Goal: Use online tool/utility: Utilize a website feature to perform a specific function

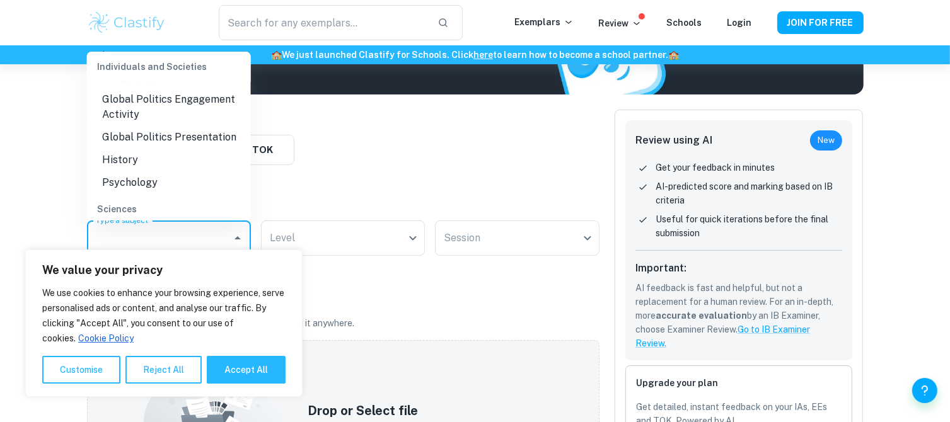
scroll to position [252, 0]
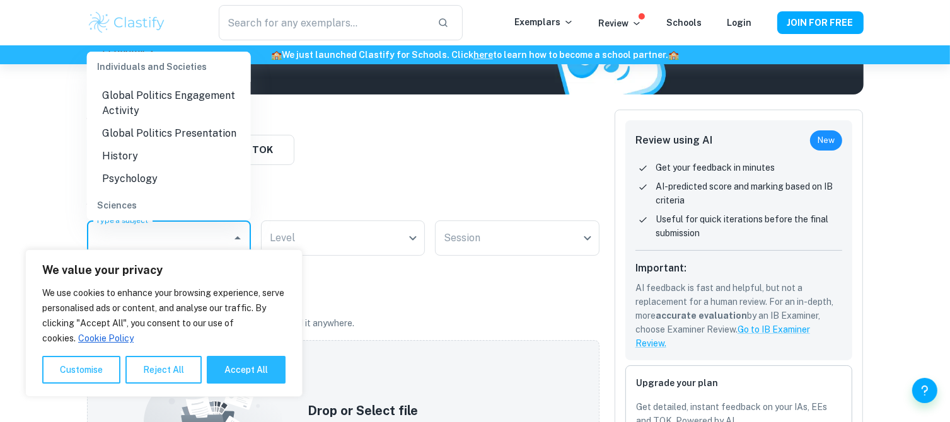
click at [177, 156] on li "History" at bounding box center [169, 156] width 164 height 23
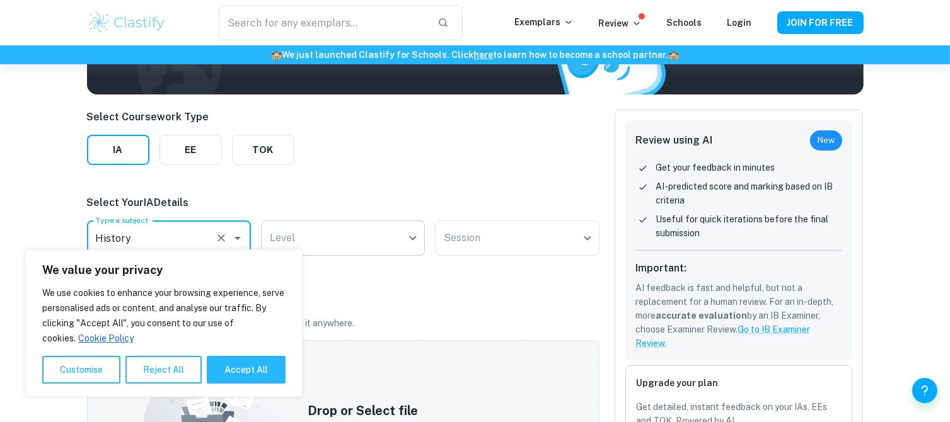
click at [325, 238] on body "We value your privacy We use cookies to enhance your browsing experience, serve…" at bounding box center [475, 149] width 950 height 422
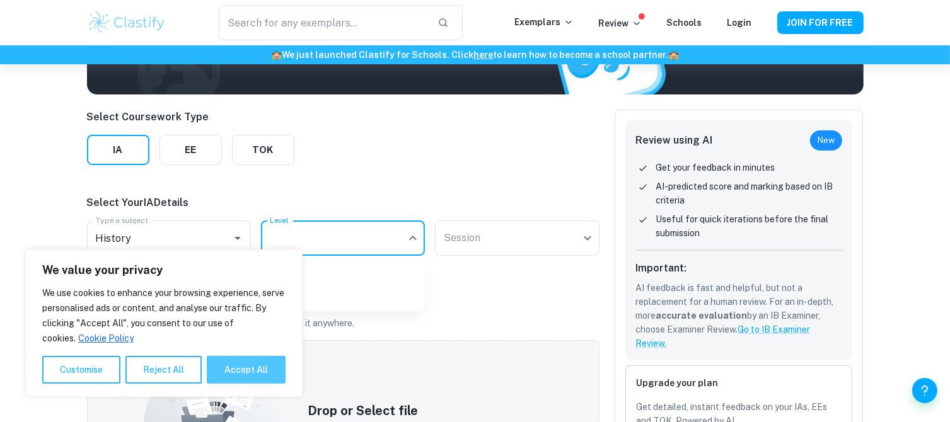
click at [246, 369] on button "Accept All" at bounding box center [246, 370] width 79 height 28
checkbox input "true"
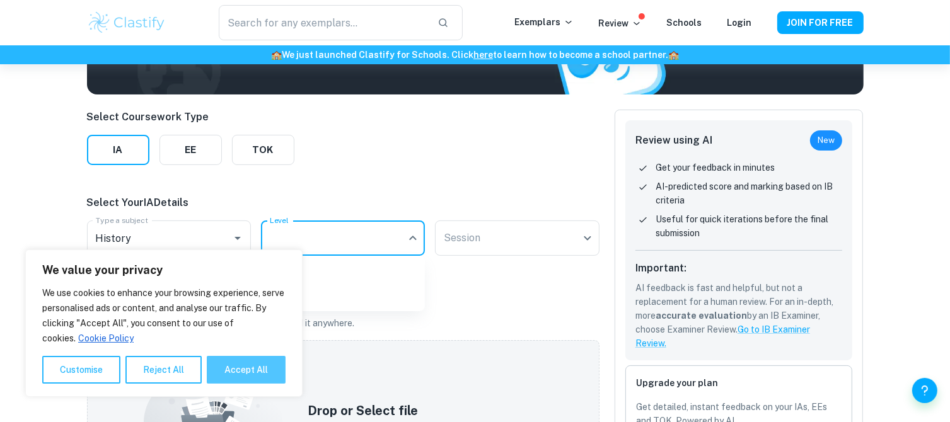
checkbox input "true"
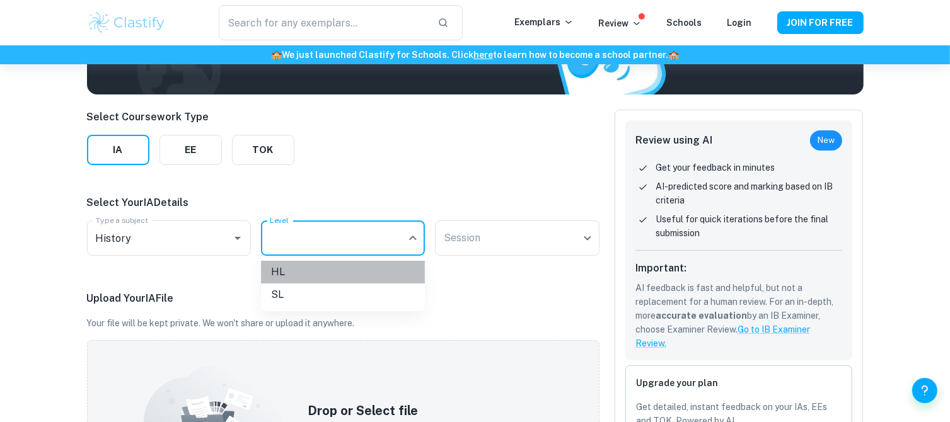
click at [289, 267] on li "HL" at bounding box center [343, 272] width 164 height 23
click at [464, 228] on body "We value your privacy We use cookies to enhance your browsing experience, serve…" at bounding box center [475, 149] width 950 height 422
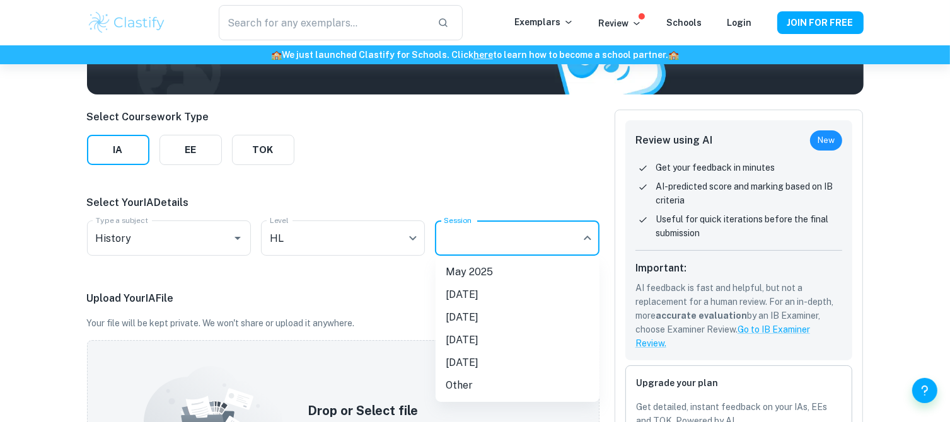
click at [482, 311] on li "[DATE]" at bounding box center [518, 317] width 164 height 23
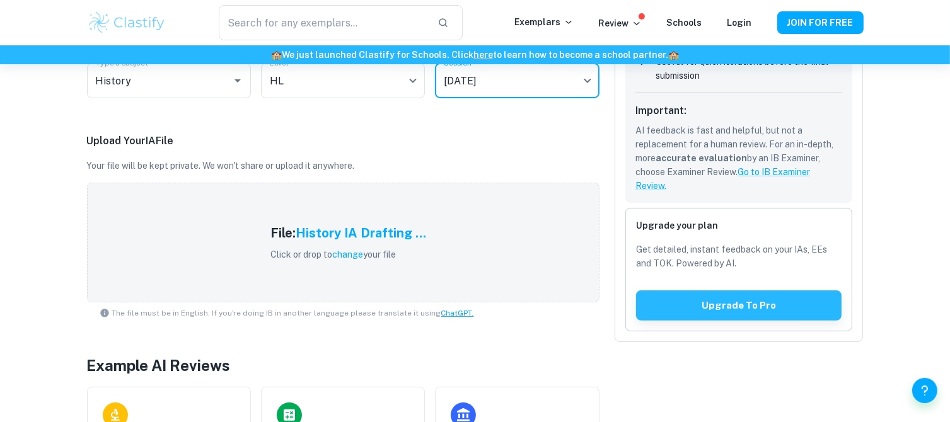
scroll to position [275, 0]
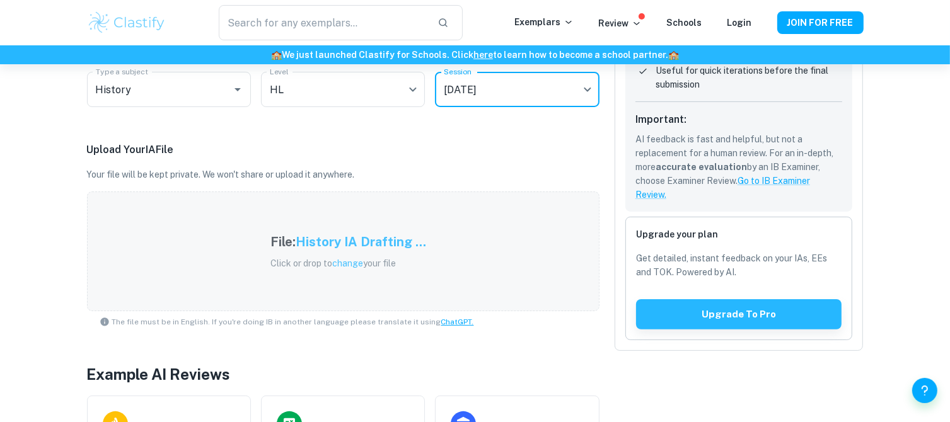
click at [366, 218] on div "File: History IA Drafting ... Click or drop to change your file" at bounding box center [348, 252] width 186 height 68
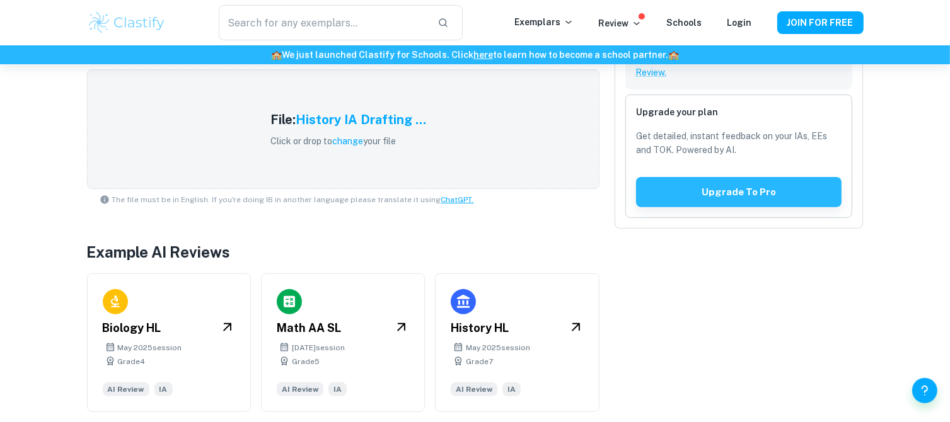
scroll to position [401, 0]
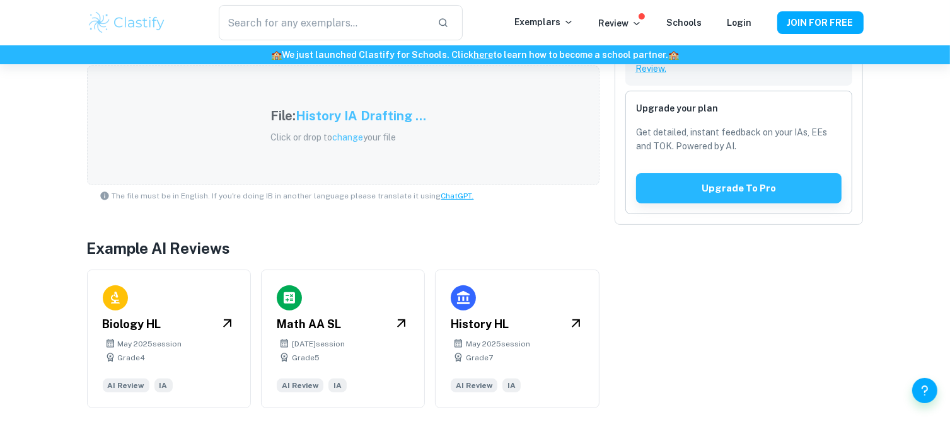
click at [439, 139] on div "File: History IA Drafting ... Click or drop to change your file" at bounding box center [348, 125] width 186 height 68
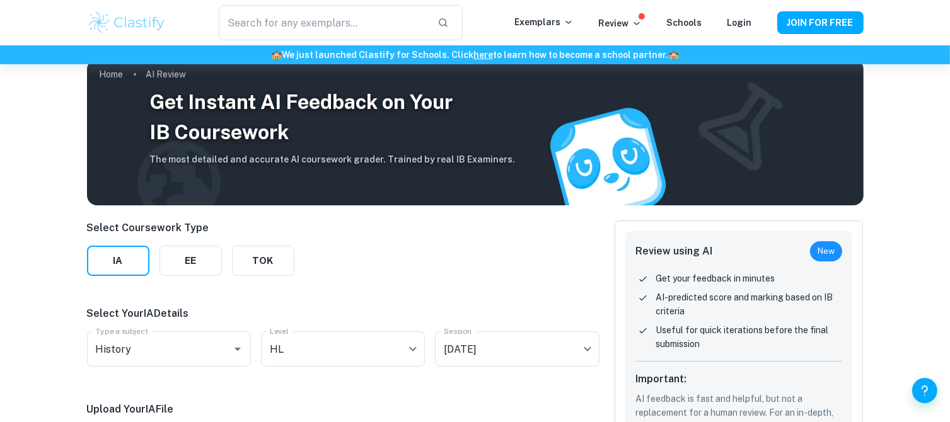
scroll to position [0, 0]
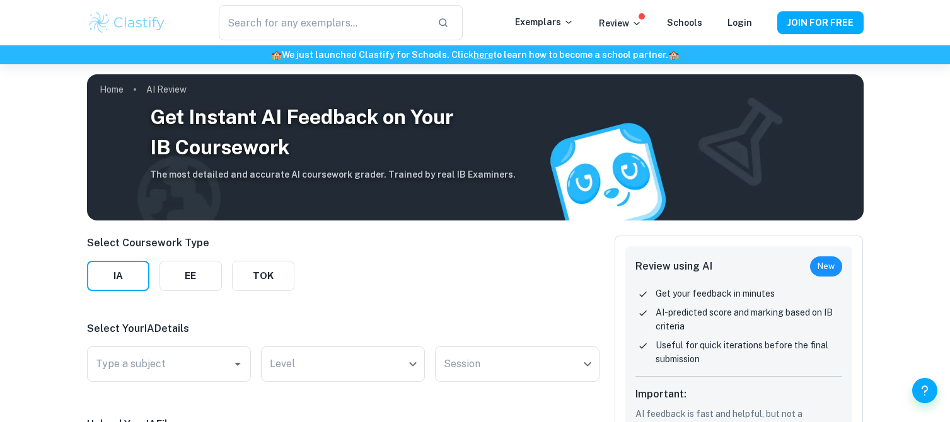
scroll to position [189, 0]
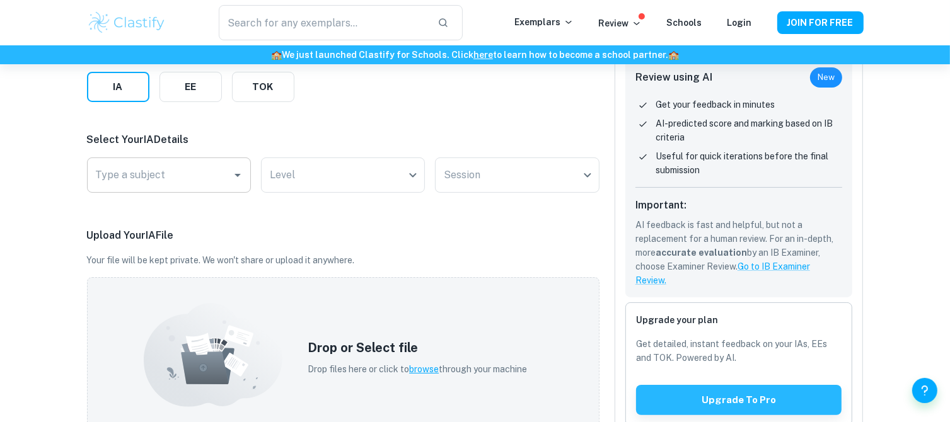
click at [219, 175] on input "Type a subject" at bounding box center [160, 175] width 134 height 24
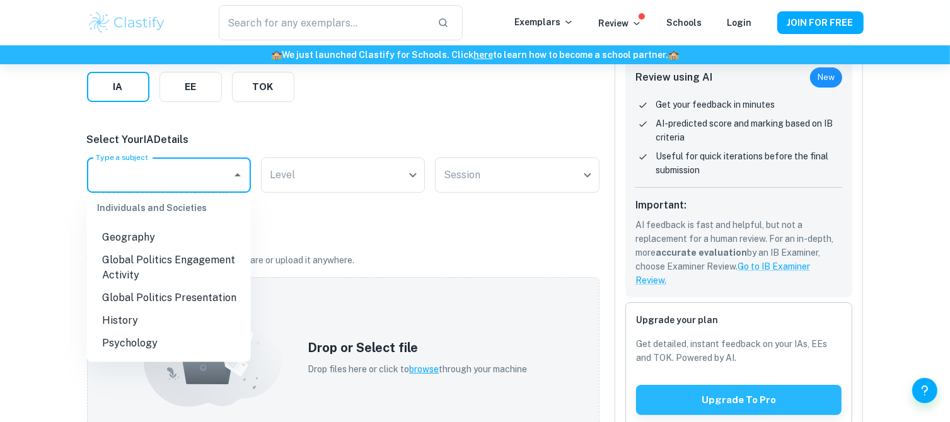
scroll to position [252, 0]
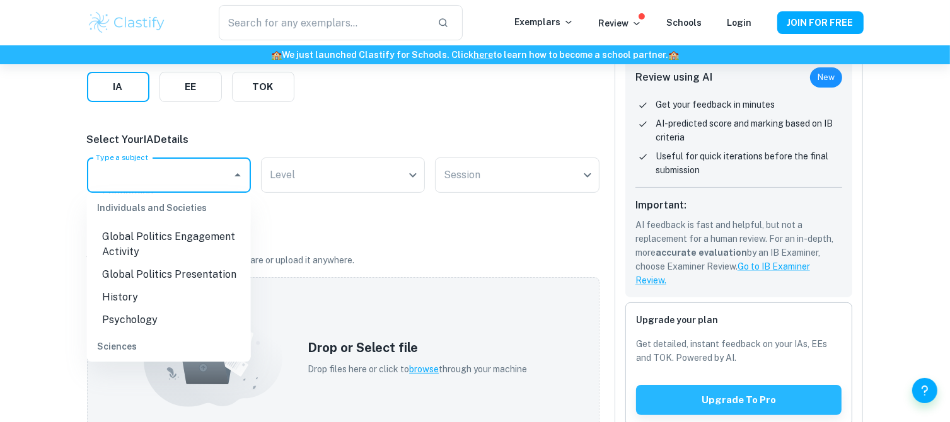
click at [187, 303] on li "History" at bounding box center [169, 297] width 164 height 23
type input "History"
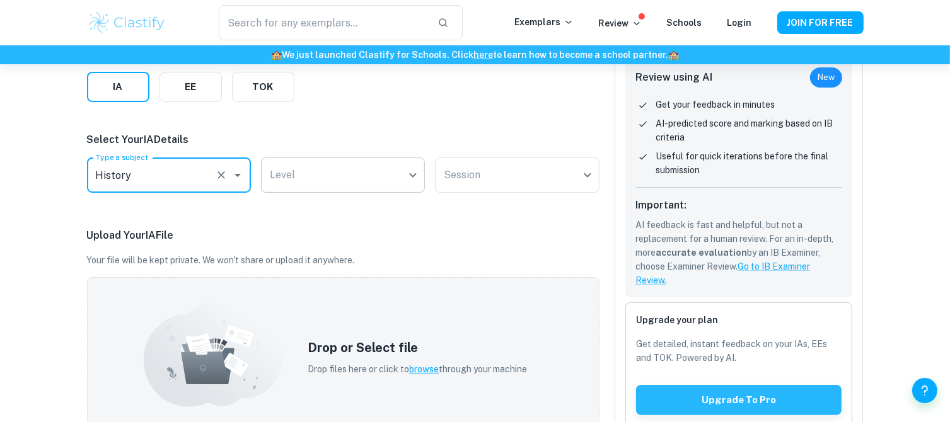
click at [308, 174] on body "We value your privacy We use cookies to enhance your browsing experience, serve…" at bounding box center [475, 86] width 950 height 422
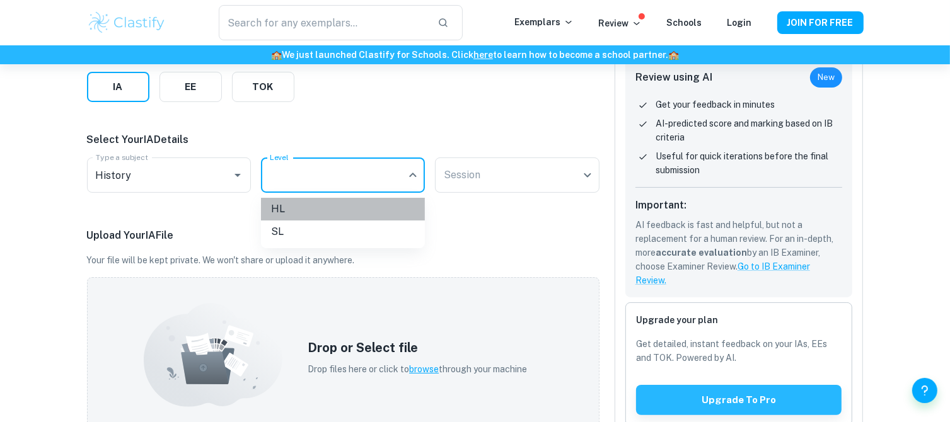
click at [310, 211] on li "HL" at bounding box center [343, 209] width 164 height 23
type input "HL"
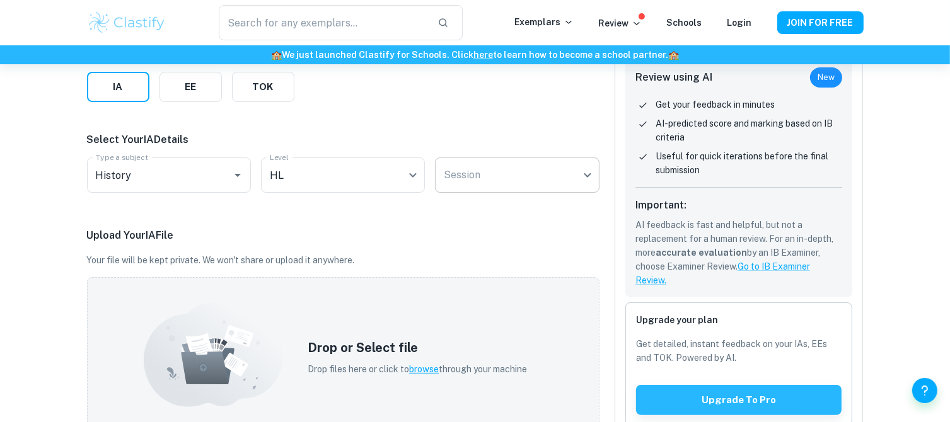
click at [490, 173] on body "We value your privacy We use cookies to enhance your browsing experience, serve…" at bounding box center [475, 86] width 950 height 422
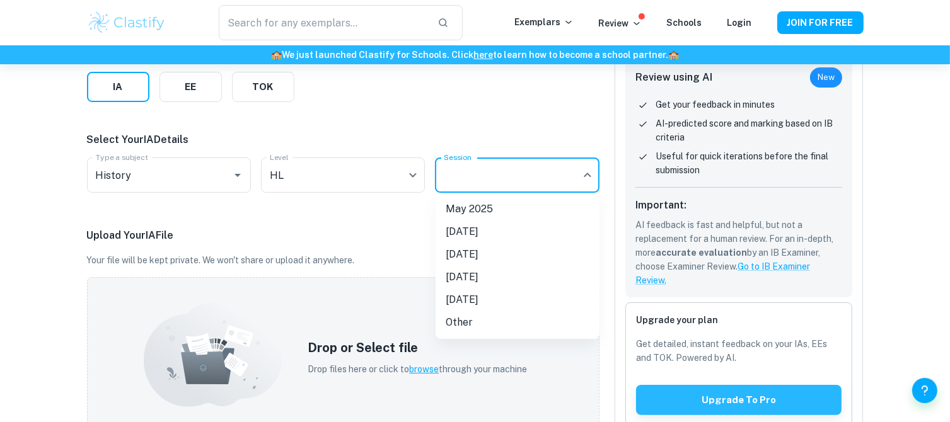
click at [497, 253] on li "[DATE]" at bounding box center [518, 254] width 164 height 23
type input "M26"
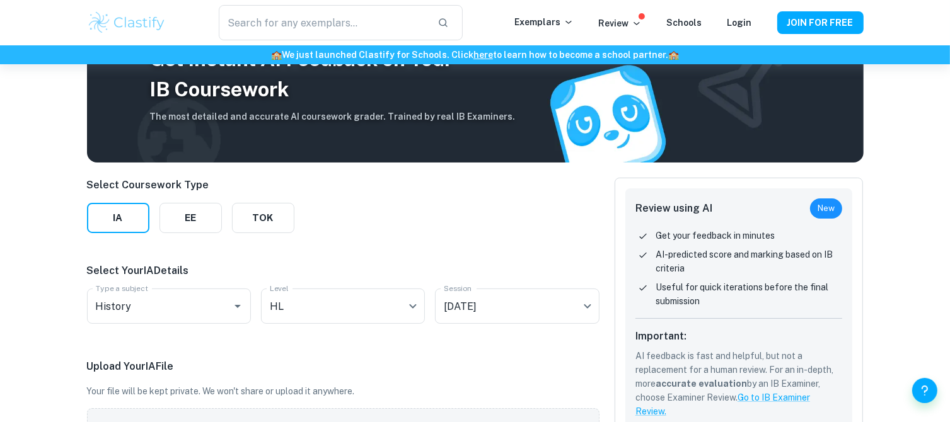
scroll to position [63, 0]
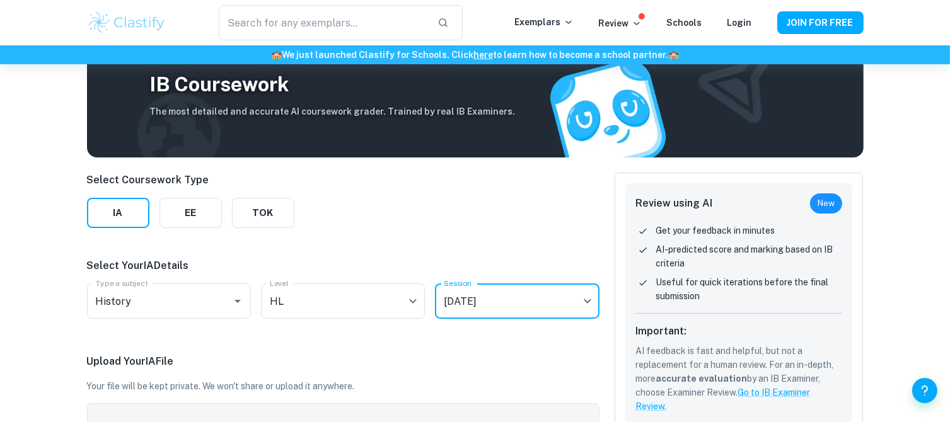
click at [645, 15] on span at bounding box center [642, 16] width 6 height 6
click at [628, 26] on p "Review" at bounding box center [620, 23] width 43 height 14
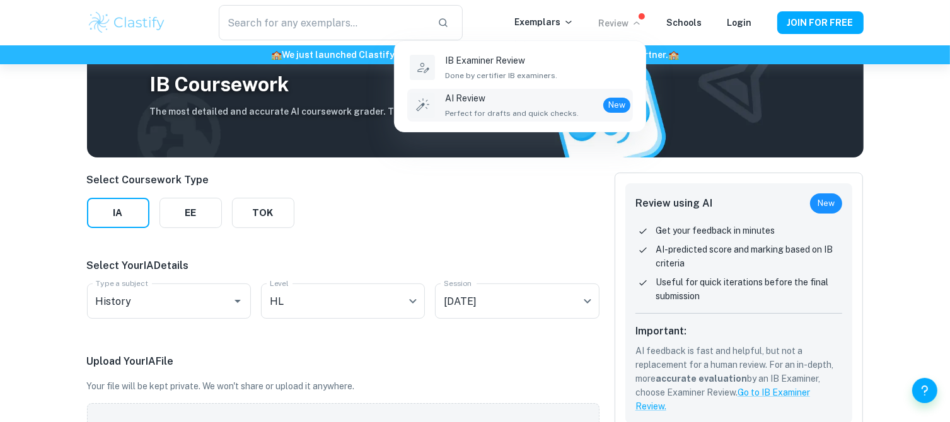
click at [561, 110] on span "Perfect for drafts and quick checks." at bounding box center [512, 113] width 134 height 11
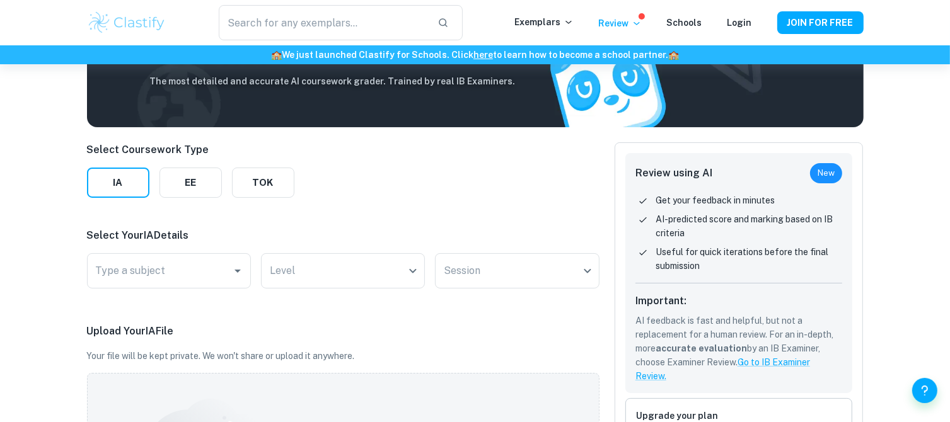
scroll to position [63, 0]
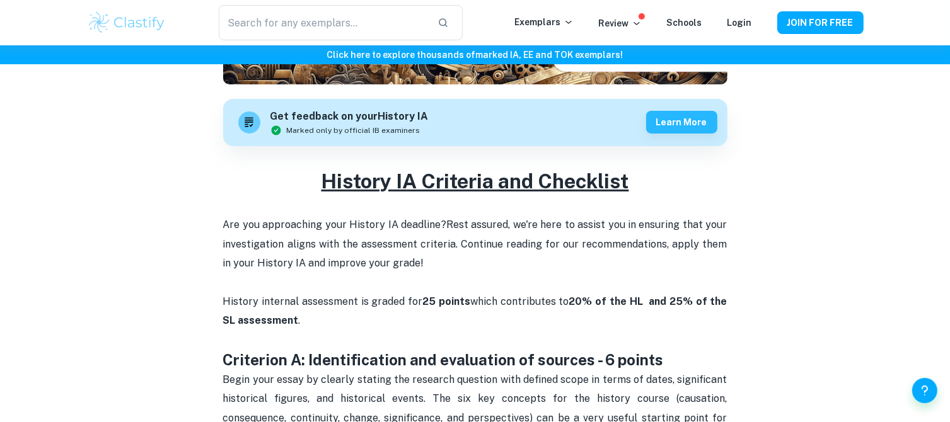
scroll to position [315, 0]
